Goal: Navigation & Orientation: Find specific page/section

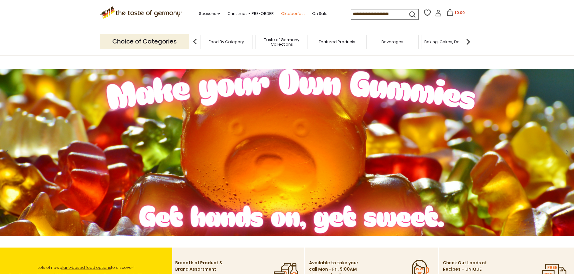
click at [297, 14] on link "Oktoberfest" at bounding box center [293, 13] width 24 height 7
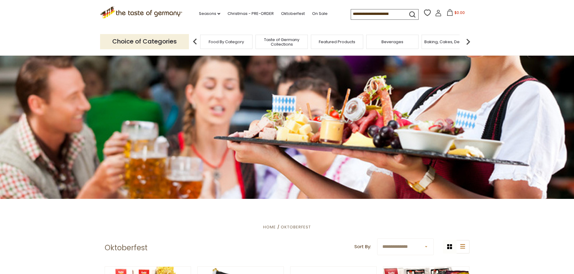
click at [469, 41] on img at bounding box center [468, 42] width 12 height 12
click at [367, 46] on div "Baking, Cakes, Desserts" at bounding box center [367, 42] width 52 height 14
click at [465, 40] on img at bounding box center [468, 42] width 12 height 12
click at [270, 42] on span "Baking, Cakes, Desserts" at bounding box center [286, 42] width 47 height 5
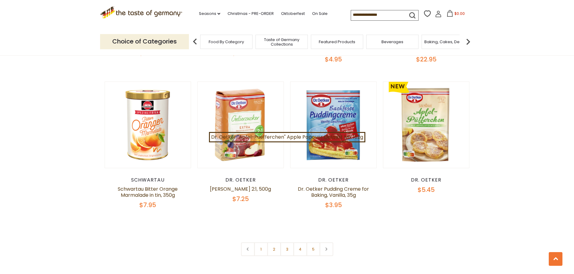
scroll to position [1430, 0]
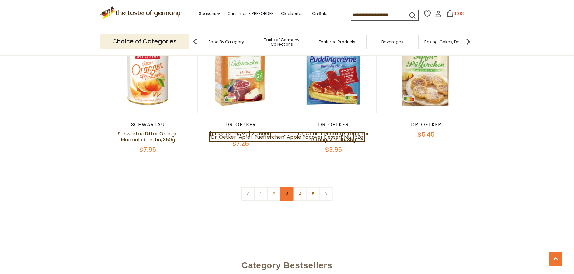
click at [285, 187] on link "3" at bounding box center [287, 194] width 14 height 14
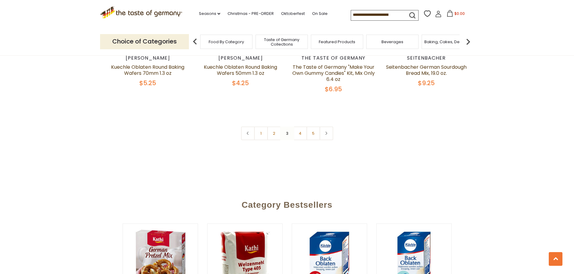
scroll to position [1547, 0]
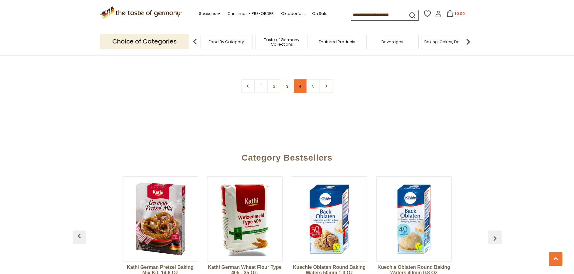
click at [296, 84] on link "4" at bounding box center [300, 86] width 14 height 14
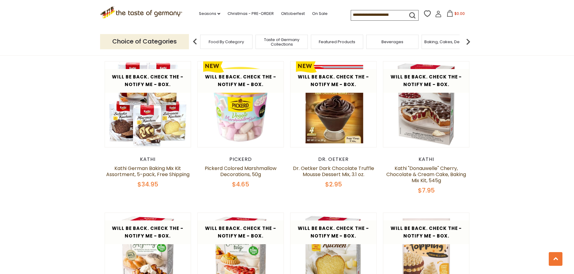
scroll to position [330, 0]
